Goal: Find specific page/section: Find specific page/section

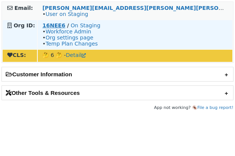
click at [50, 24] on strong "16NEE6" at bounding box center [53, 25] width 23 height 6
